Goal: Find specific page/section: Find specific page/section

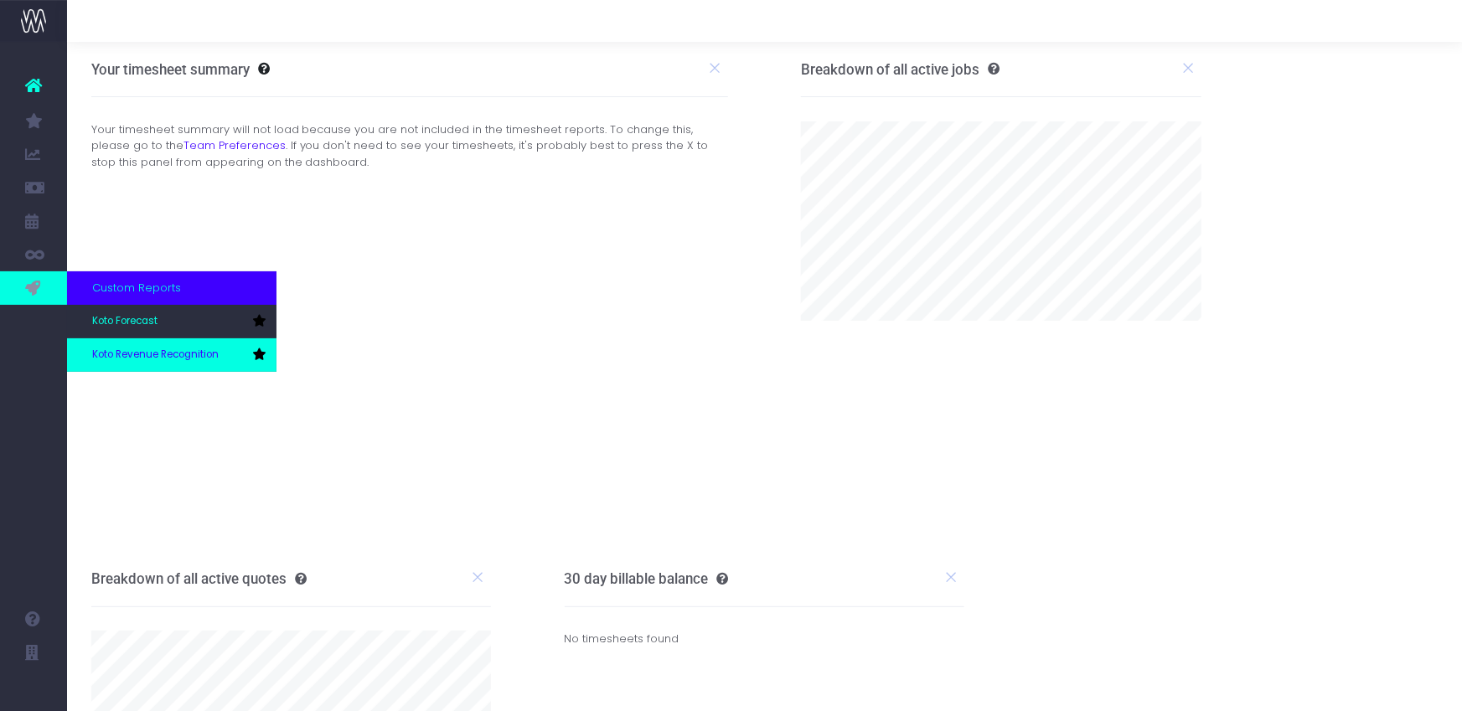
click at [180, 351] on span "Koto Revenue Recognition" at bounding box center [155, 355] width 127 height 15
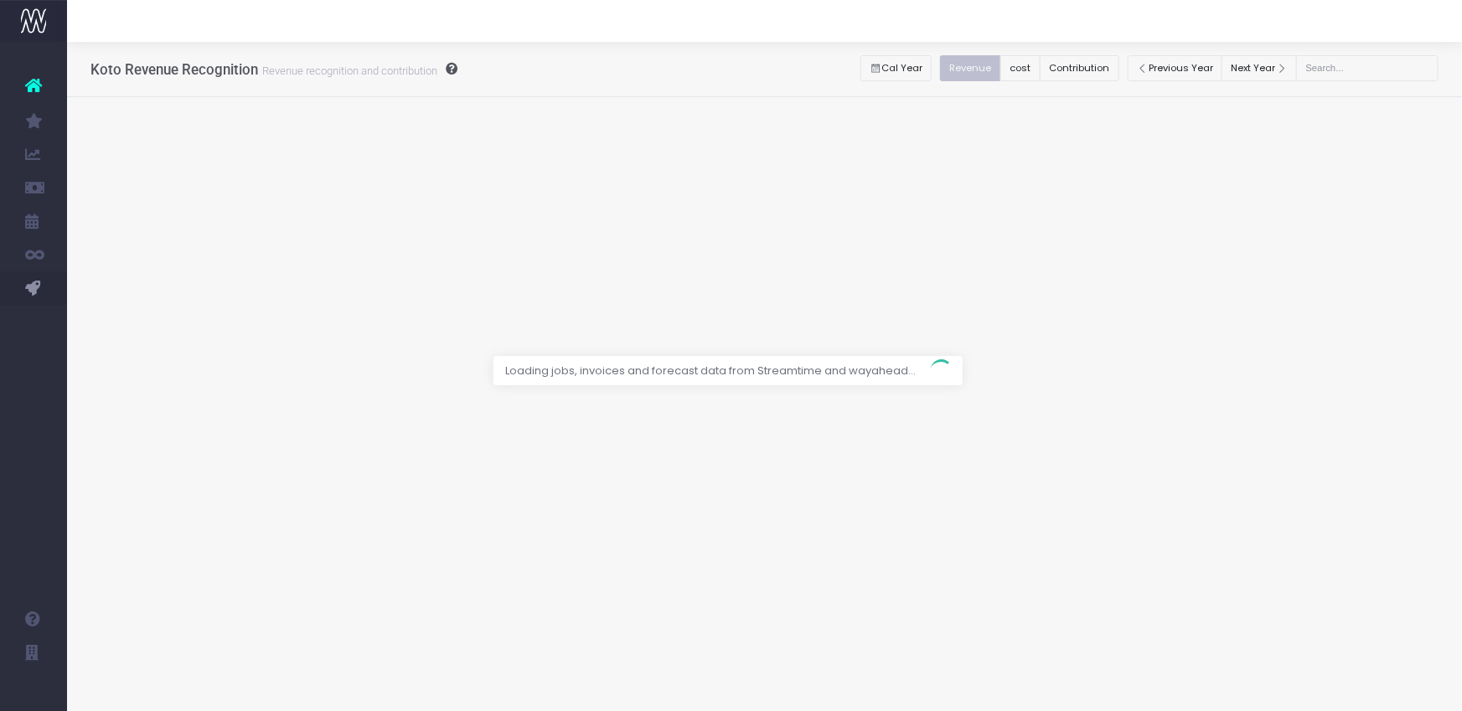
click at [1034, 63] on div at bounding box center [731, 355] width 1462 height 711
click at [1037, 68] on div at bounding box center [731, 355] width 1462 height 711
click at [1032, 68] on div at bounding box center [731, 355] width 1462 height 711
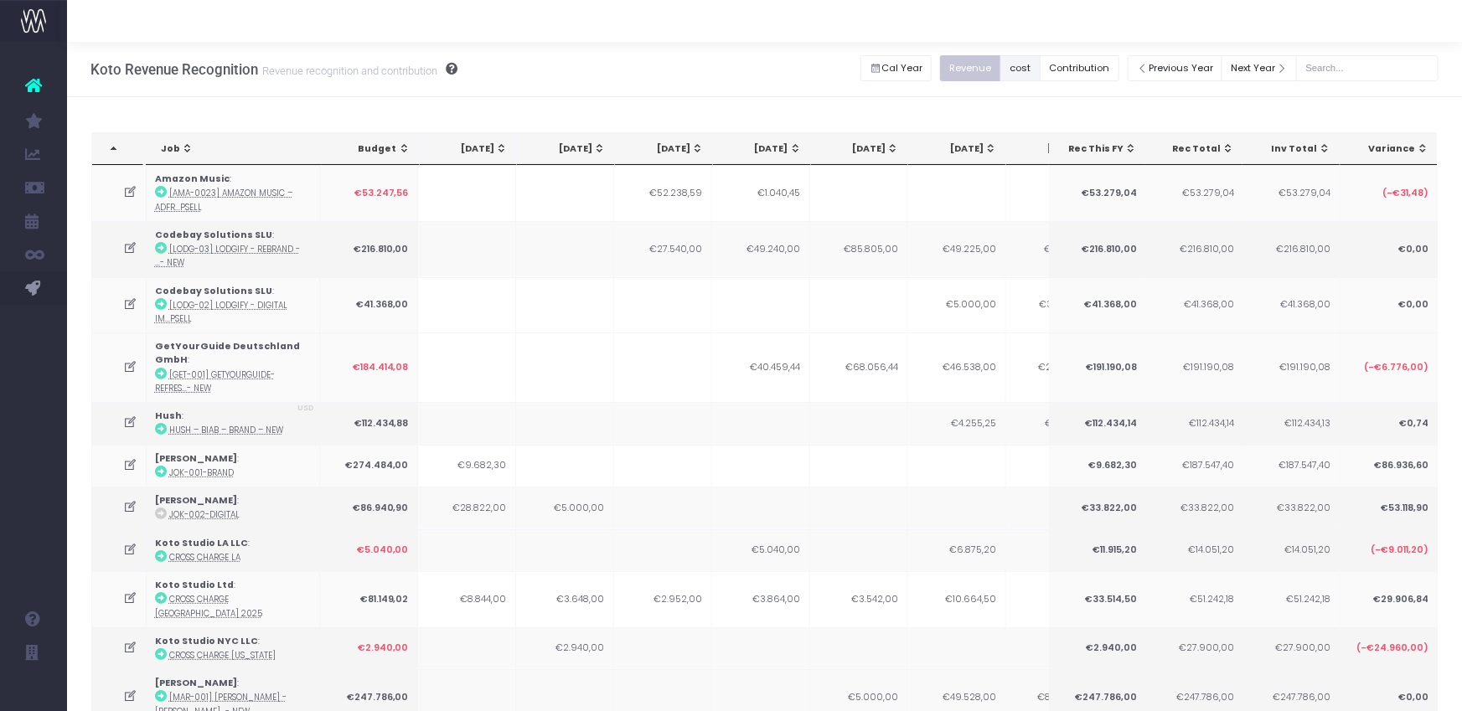
click at [1034, 70] on button "cost" at bounding box center [1021, 68] width 40 height 26
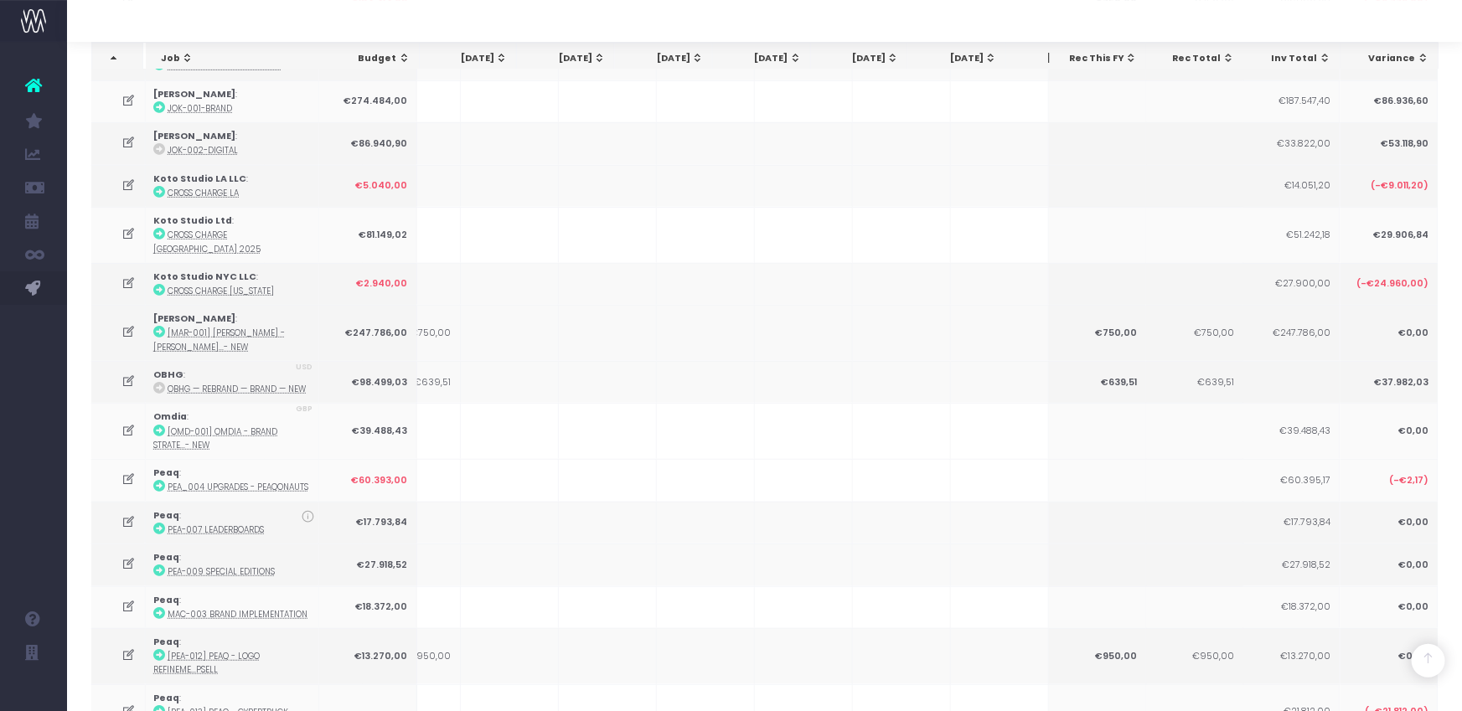
scroll to position [0, 546]
click at [160, 382] on icon at bounding box center [160, 388] width 12 height 12
